Goal: Find specific page/section: Find specific page/section

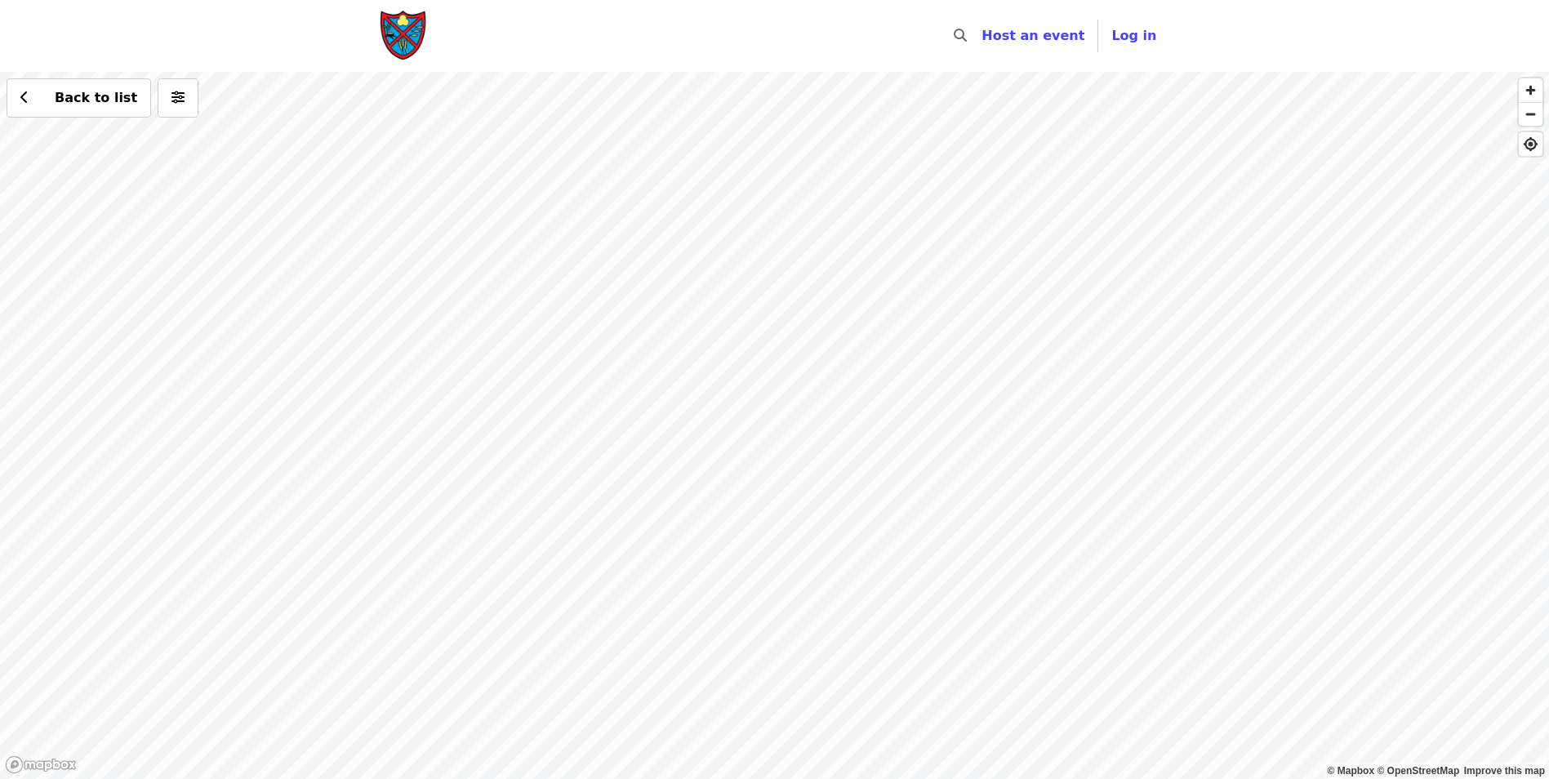
click at [944, 411] on div "Back to list" at bounding box center [774, 425] width 1549 height 707
click at [755, 465] on div "Back to list" at bounding box center [774, 425] width 1549 height 707
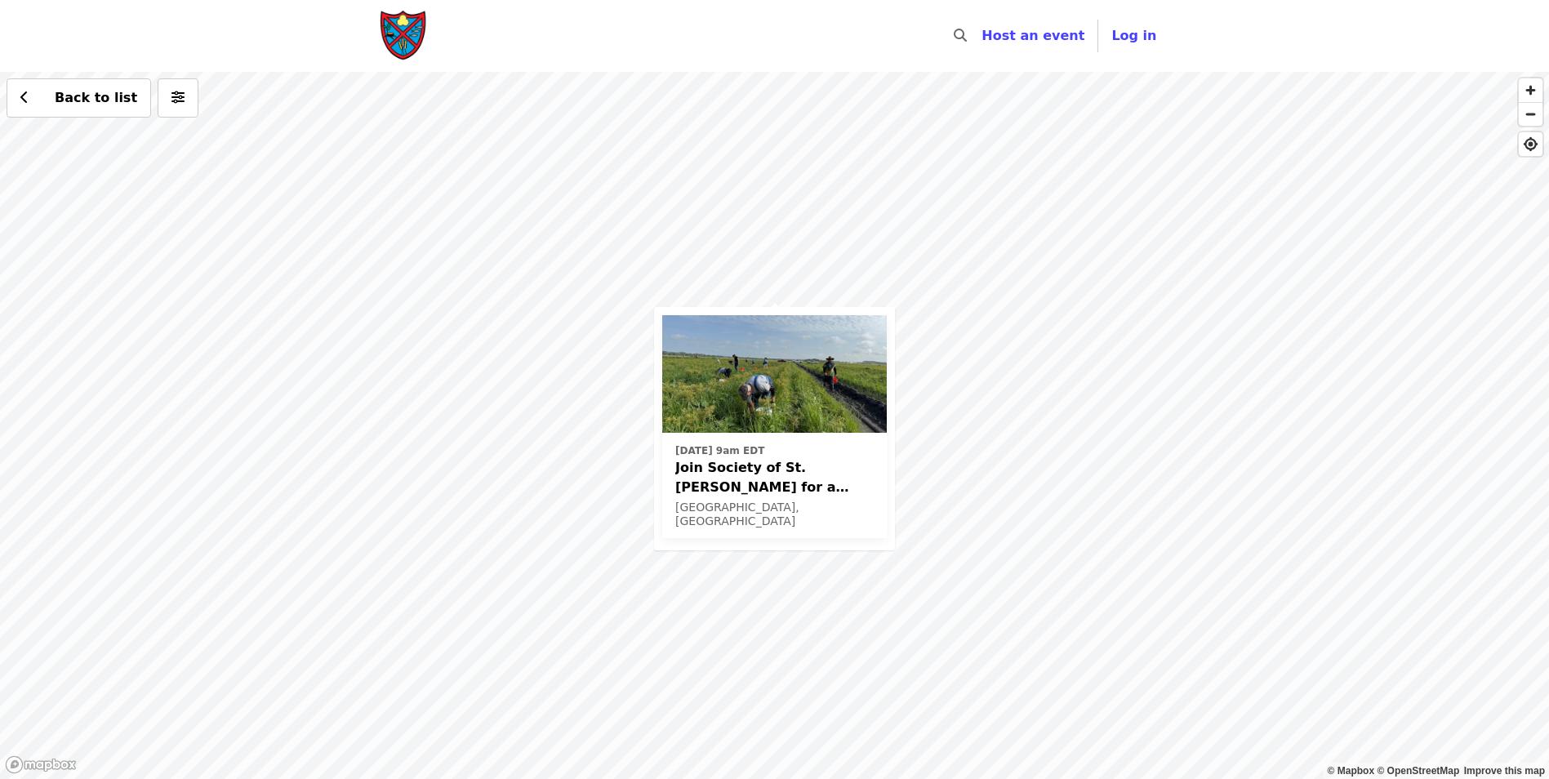
click at [763, 298] on div "[DATE] 9am EDT Join Society of St. [PERSON_NAME] for a Glean in Mt. [PERSON_NAM…" at bounding box center [774, 425] width 1549 height 707
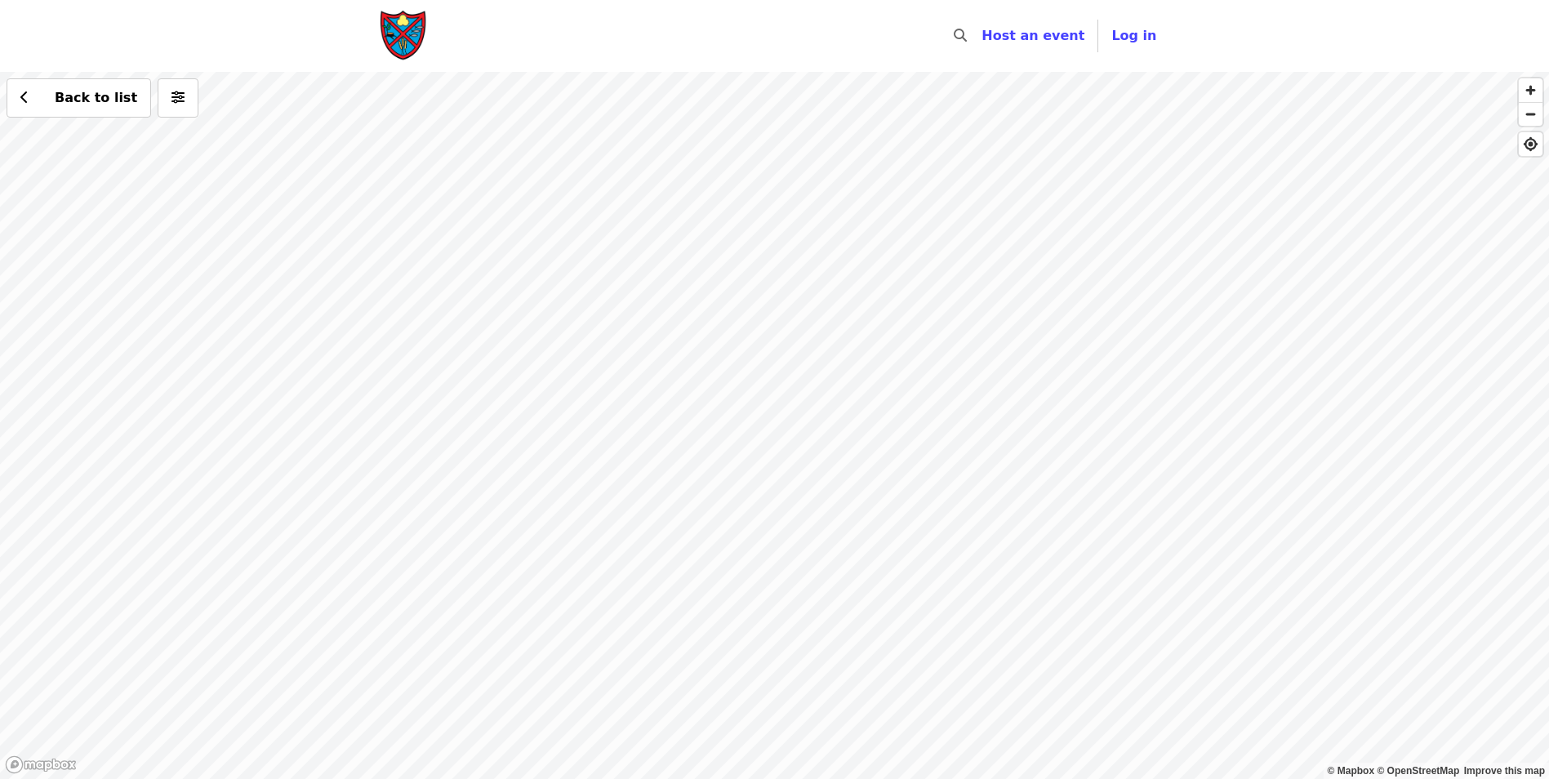
click at [782, 256] on div "Back to list" at bounding box center [774, 425] width 1549 height 707
click at [788, 282] on span "See 2 actions at this location" at bounding box center [784, 289] width 214 height 16
